Goal: Check status: Check status

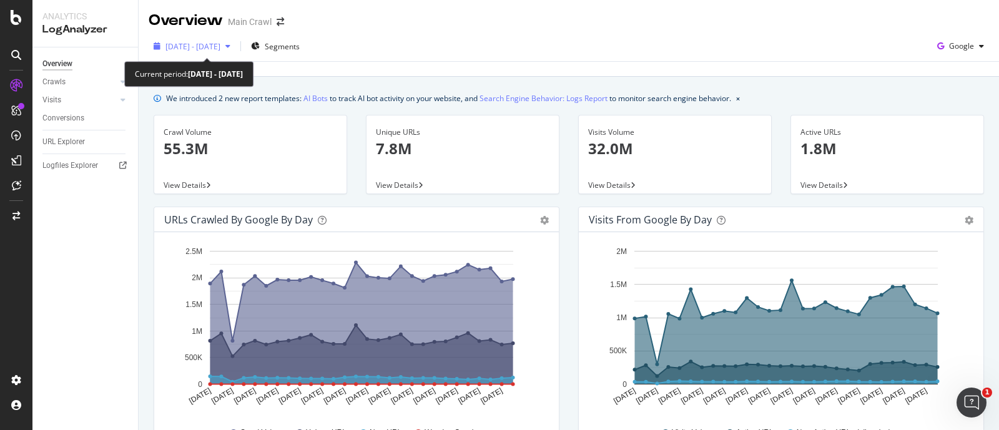
click at [220, 42] on span "2025 Sep. 10th - Oct. 7th" at bounding box center [192, 46] width 55 height 11
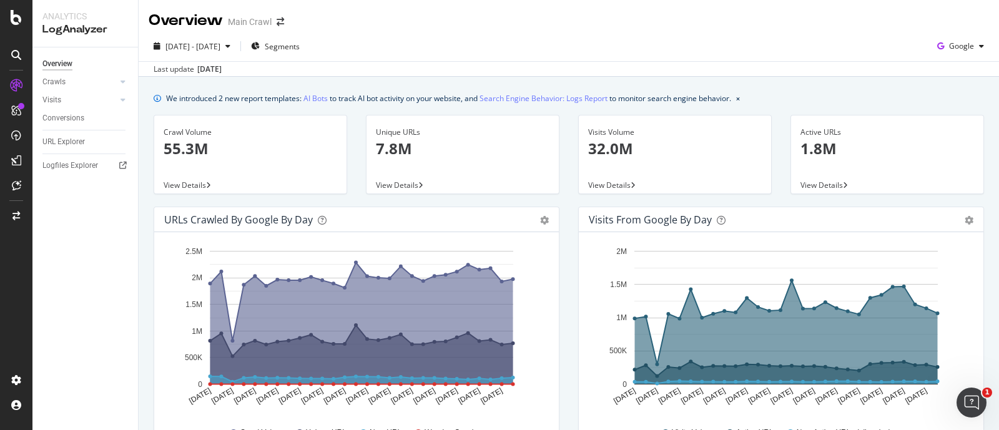
click at [522, 59] on div "2025 Sep. 10th - Oct. 7th Segments Google" at bounding box center [569, 48] width 860 height 25
